Goal: Go to known website: Access a specific website the user already knows

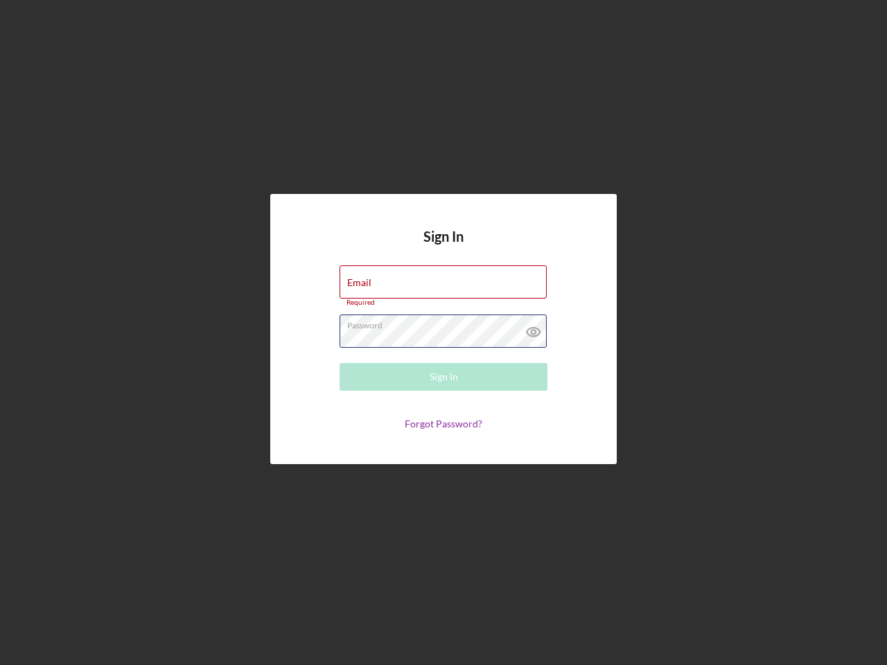
click at [444, 333] on div "Password Required" at bounding box center [444, 332] width 208 height 35
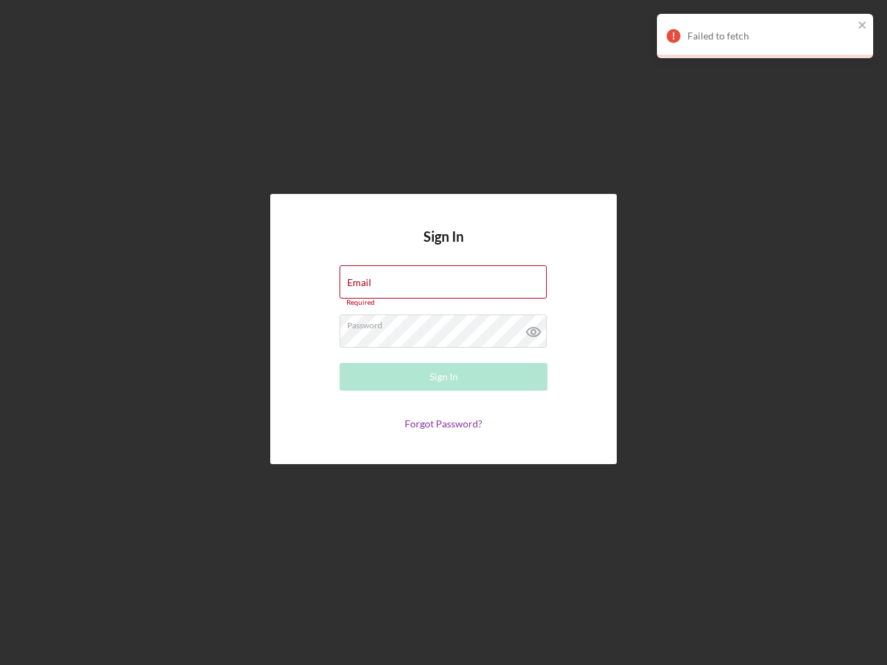
click at [534, 329] on icon at bounding box center [533, 332] width 35 height 35
